Goal: Information Seeking & Learning: Learn about a topic

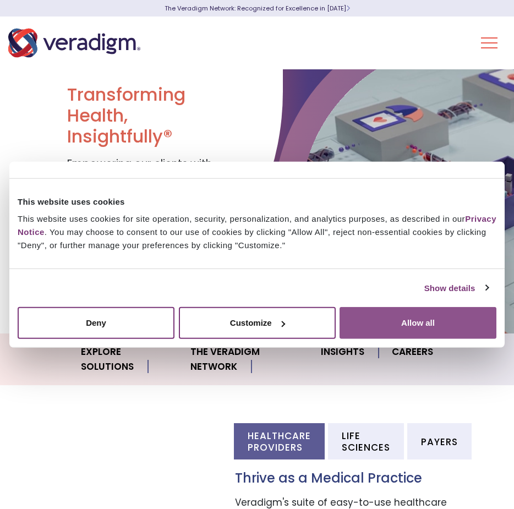
click at [418, 320] on button "Allow all" at bounding box center [418, 323] width 157 height 32
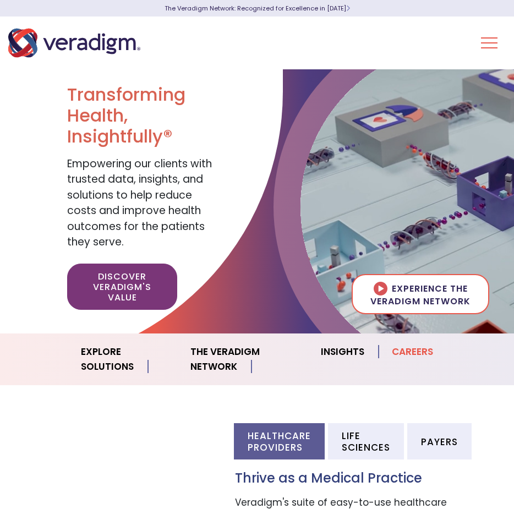
click at [416, 345] on link "Careers" at bounding box center [413, 352] width 68 height 28
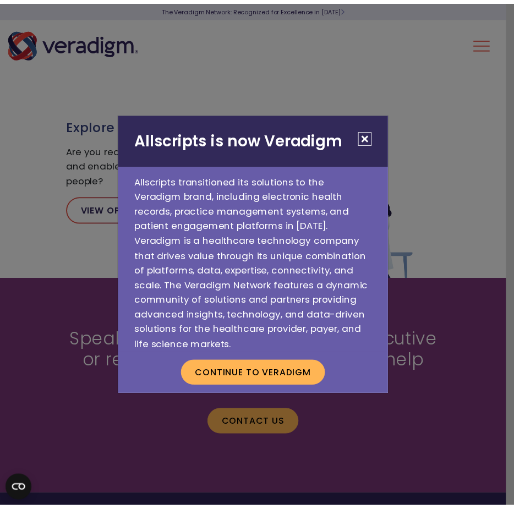
scroll to position [1266, 0]
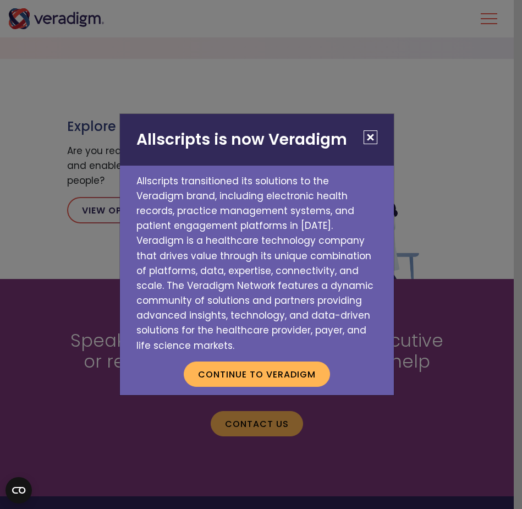
click at [373, 143] on button "Close" at bounding box center [371, 137] width 14 height 14
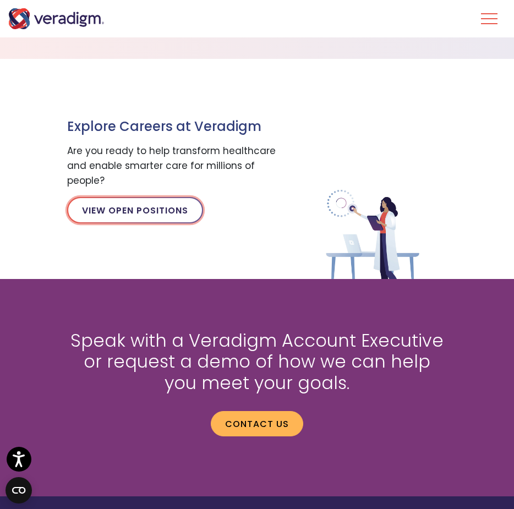
click at [134, 210] on link "View Open Positions" at bounding box center [135, 210] width 136 height 26
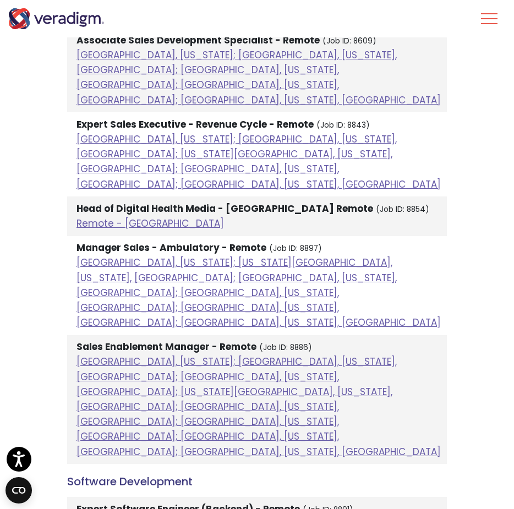
scroll to position [1260, 0]
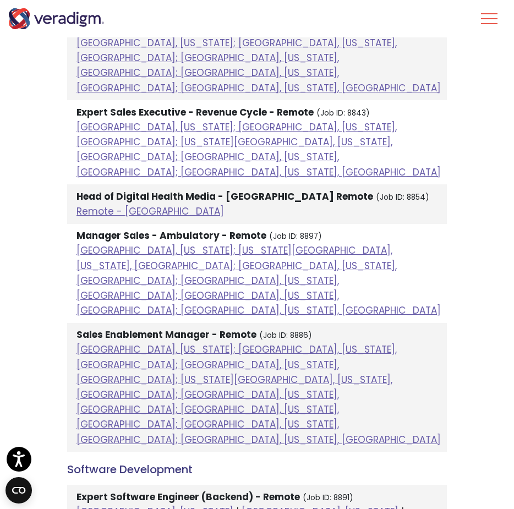
click at [140, 490] on strong "Expert Software Engineer (Backend) - Remote" at bounding box center [188, 496] width 223 height 13
click at [303, 493] on small "(Job ID: 8891)" at bounding box center [328, 498] width 51 height 10
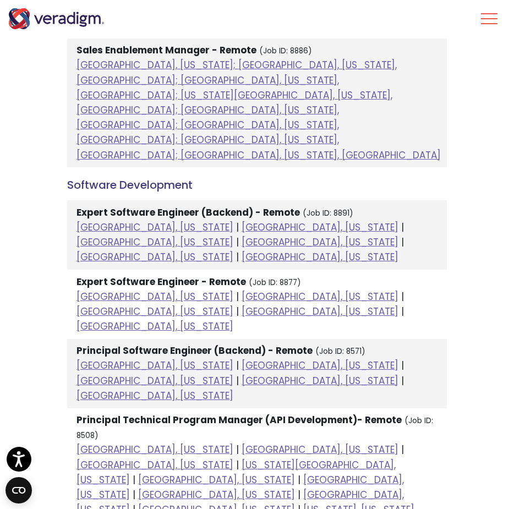
scroll to position [1579, 0]
